Goal: Communication & Community: Ask a question

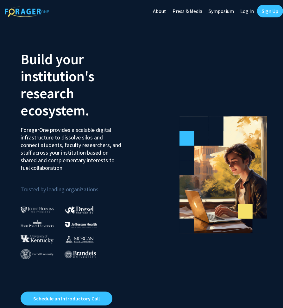
click at [252, 9] on link "Log In" at bounding box center [247, 11] width 20 height 22
select select
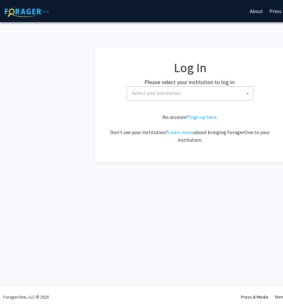
click at [181, 93] on span "Select your institution" at bounding box center [190, 93] width 123 height 13
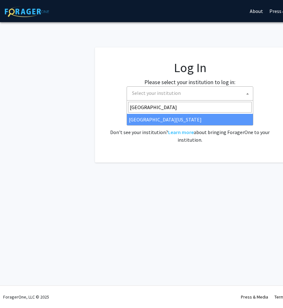
type input "[GEOGRAPHIC_DATA]"
select select "33"
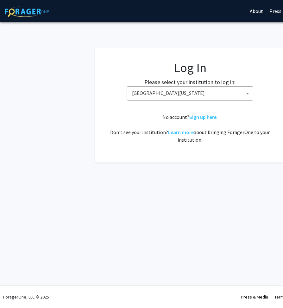
scroll to position [0, 1]
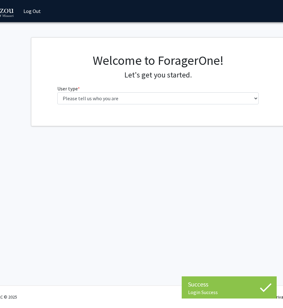
scroll to position [0, 40]
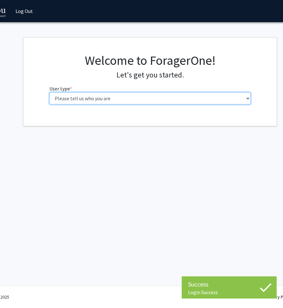
click at [161, 102] on select "Please tell us who you are Undergraduate Student Master's Student Doctoral Cand…" at bounding box center [149, 98] width 201 height 12
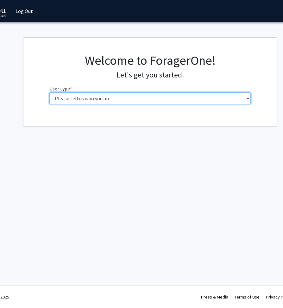
select select "1: undergrad"
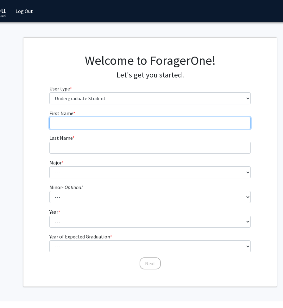
click at [148, 117] on input "First Name * required" at bounding box center [149, 123] width 201 height 12
type input "Kate"
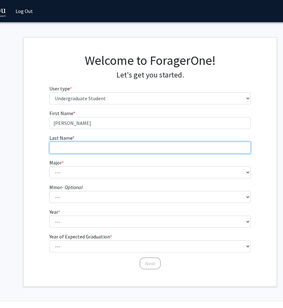
click at [105, 148] on input "Last Name * required" at bounding box center [149, 148] width 201 height 12
type input "Friedman"
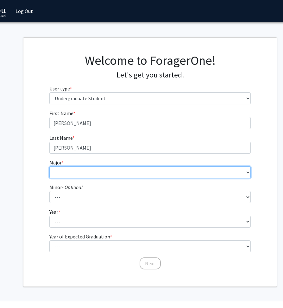
click at [74, 167] on select "--- Agribusiness Management Agricultural Education Agricultural Education: Comm…" at bounding box center [149, 172] width 201 height 12
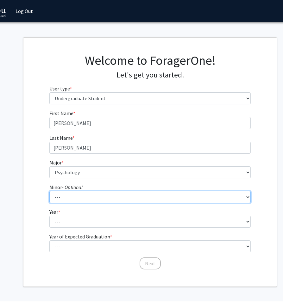
click at [85, 199] on select "--- Accountancy Aerospace Engineering Aerospace Studies Agribusiness Management…" at bounding box center [149, 197] width 201 height 12
select select "52: 2008"
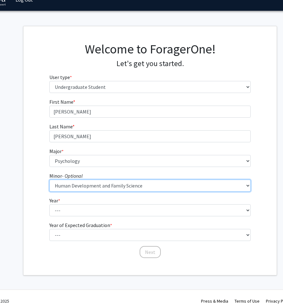
scroll to position [12, 40]
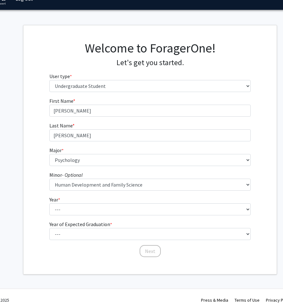
click at [110, 202] on fg-select "Year * required --- First-year Sophomore Junior Senior Postbaccalaureate Certif…" at bounding box center [149, 206] width 201 height 20
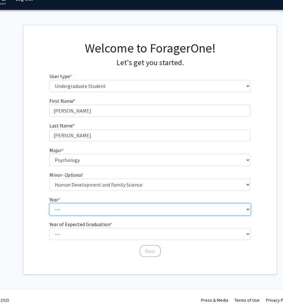
click at [107, 213] on select "--- First-year Sophomore Junior Senior Postbaccalaureate Certificate" at bounding box center [149, 209] width 201 height 12
select select "4: senior"
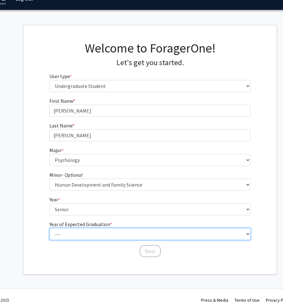
click at [98, 232] on select "--- 2025 2026 2027 2028 2029 2030 2031 2032 2033 2034" at bounding box center [149, 234] width 201 height 12
select select "2: 2026"
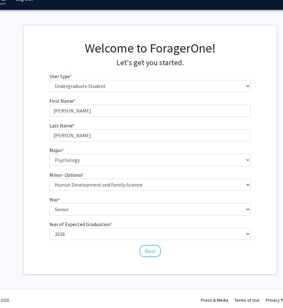
click at [162, 250] on div "Next" at bounding box center [149, 248] width 201 height 6
click at [150, 250] on button "Next" at bounding box center [149, 251] width 21 height 12
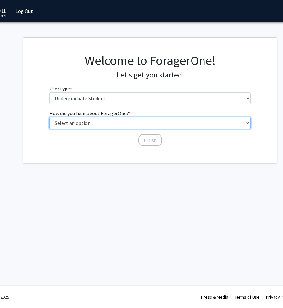
select select "2: faculty_recommendation"
click at [110, 128] on select "Select an option Peer/student recommendation Faculty/staff recommendation Unive…" at bounding box center [149, 123] width 201 height 12
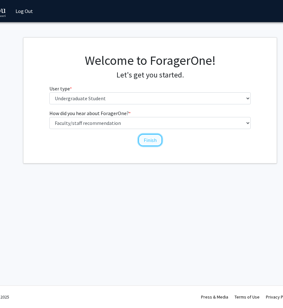
click at [155, 141] on button "Finish" at bounding box center [150, 140] width 24 height 12
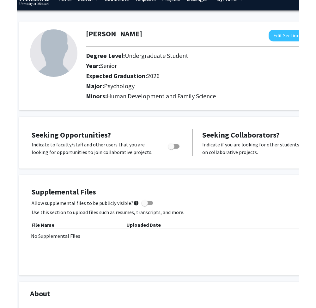
scroll to position [0, 14]
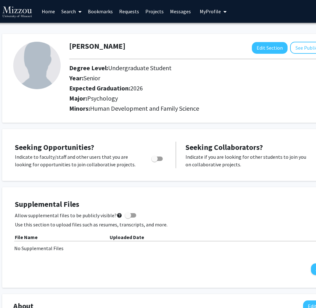
click at [72, 13] on link "Search" at bounding box center [71, 11] width 27 height 22
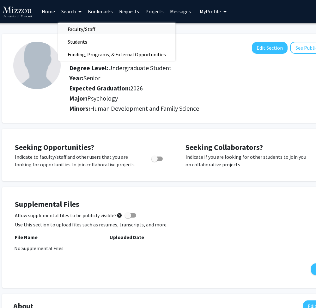
click at [78, 29] on span "Faculty/Staff" at bounding box center [81, 29] width 46 height 13
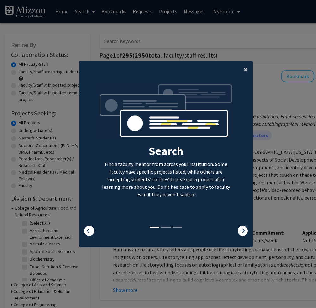
click at [248, 67] on button "×" at bounding box center [246, 70] width 14 height 18
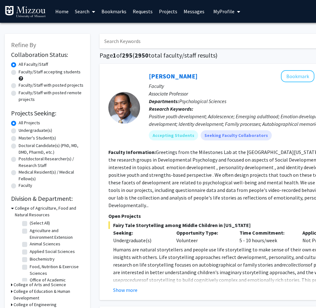
click at [211, 43] on input "Search Keywords" at bounding box center [224, 41] width 248 height 15
type input "F"
type input "Dr. Ellis-Kalton"
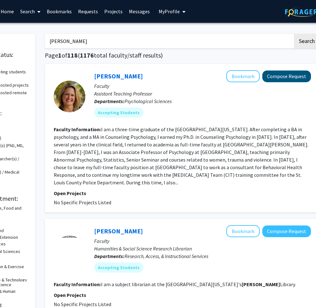
scroll to position [0, 63]
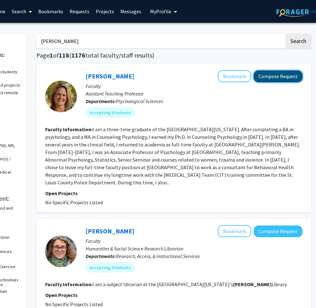
click at [276, 77] on button "Compose Request" at bounding box center [278, 77] width 49 height 12
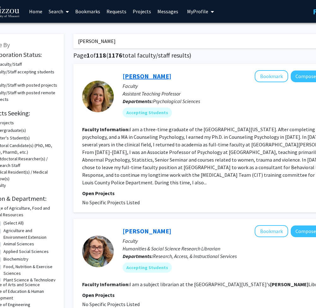
scroll to position [0, 63]
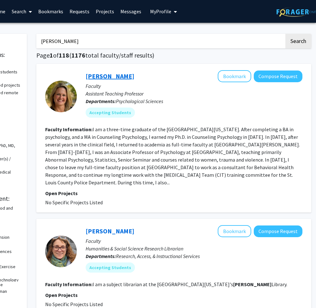
click at [125, 77] on link "Carrie Ellis-Kalton" at bounding box center [110, 76] width 49 height 8
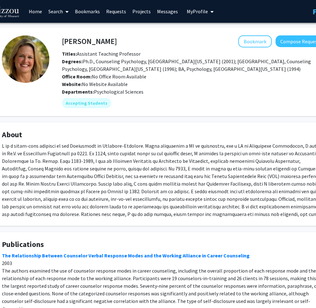
scroll to position [0, 31]
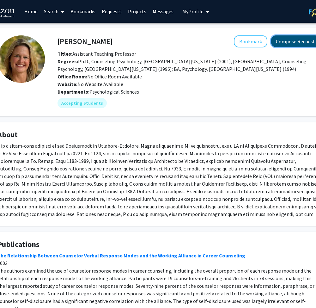
click at [282, 44] on button "Compose Request" at bounding box center [295, 41] width 49 height 12
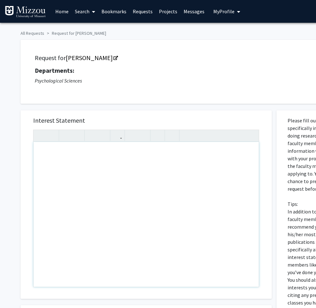
click at [104, 175] on div "Note to users with screen readers: Please press Alt+0 or Option+0 to deactivate…" at bounding box center [146, 214] width 225 height 145
type textarea "Hi Dr. Kalton! I am in your online exploring careers in psychology 1030 class.&…"
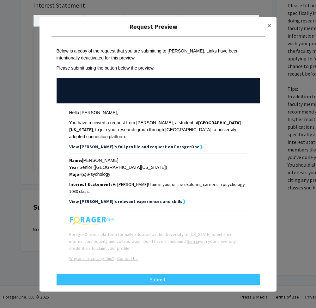
scroll to position [6, 0]
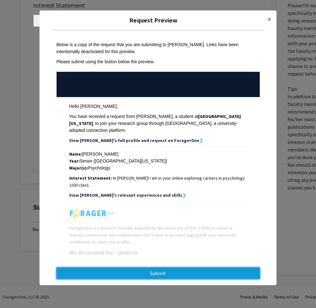
click at [154, 271] on button "Submit" at bounding box center [158, 273] width 203 height 11
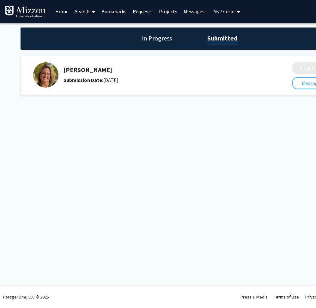
click at [94, 69] on h5 "Carrie Ellis-Kalton" at bounding box center [161, 70] width 195 height 8
click at [87, 16] on link "Search" at bounding box center [85, 11] width 27 height 22
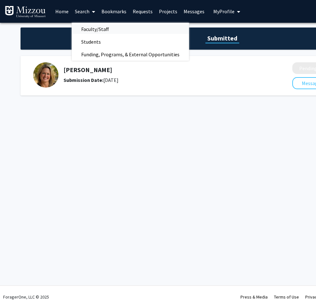
click at [102, 28] on span "Faculty/Staff" at bounding box center [95, 29] width 46 height 13
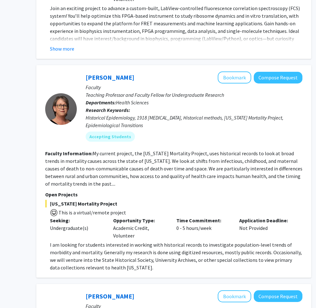
scroll to position [757, 63]
